Goal: Task Accomplishment & Management: Use online tool/utility

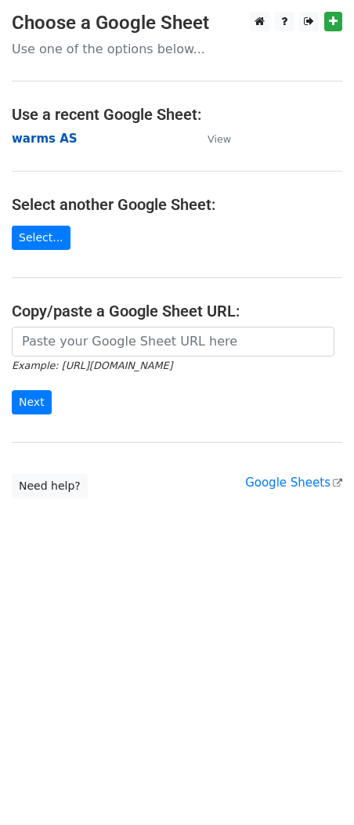
click at [44, 139] on strong "warms AS" at bounding box center [45, 139] width 66 height 14
click at [51, 138] on strong "warms AS" at bounding box center [45, 139] width 66 height 14
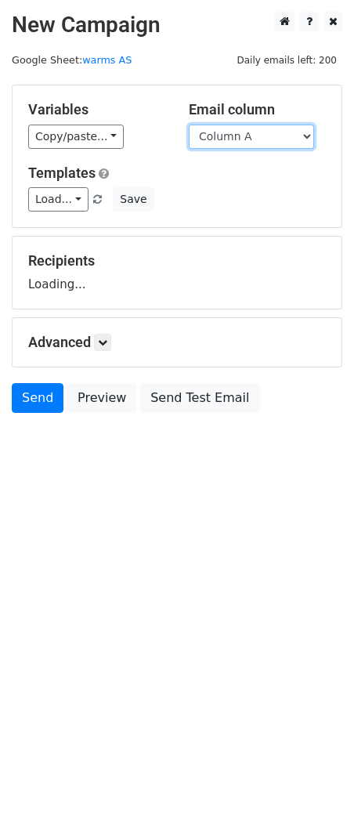
click at [245, 135] on select "Column A Column B Column C Column D Column E Column F Column G Column H Column …" at bounding box center [251, 137] width 125 height 24
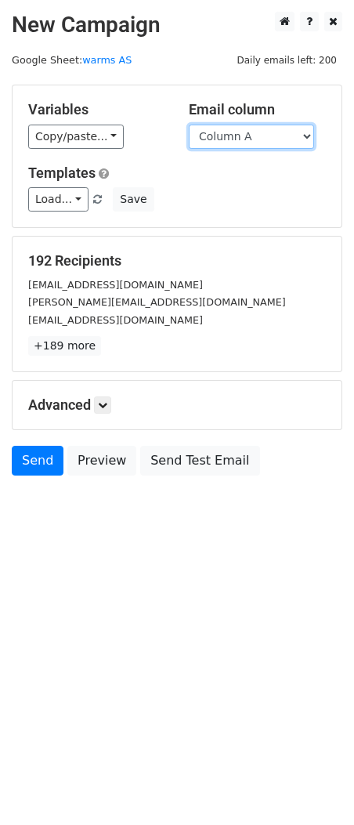
click at [236, 139] on select "Column A Column B Column C Column D Column E Column F Column G Column H Column …" at bounding box center [251, 137] width 125 height 24
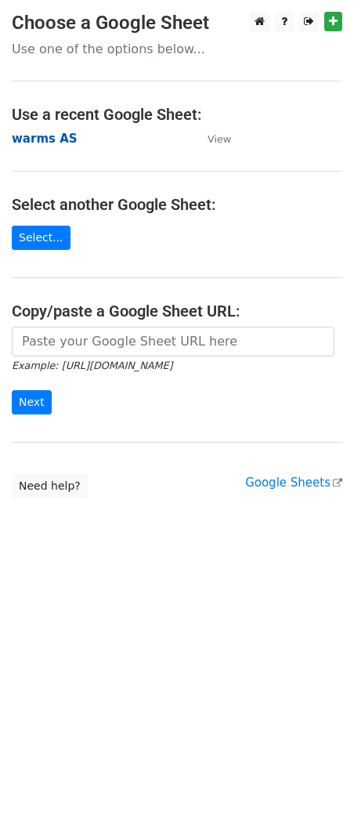
click at [42, 139] on strong "warms AS" at bounding box center [45, 139] width 66 height 14
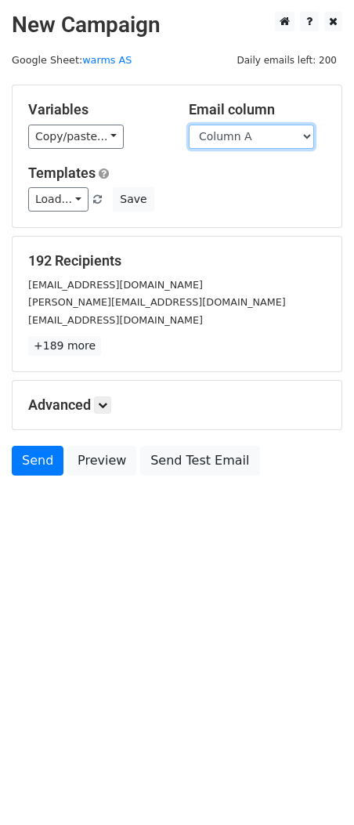
click at [262, 130] on select "Column A Column B Column C Column D Column E Column F Column G Column H Column …" at bounding box center [251, 137] width 125 height 24
select select "Column D"
click at [189, 125] on select "Column A Column B Column C Column D Column E Column F Column G Column H Column …" at bounding box center [251, 137] width 125 height 24
